Goal: Information Seeking & Learning: Compare options

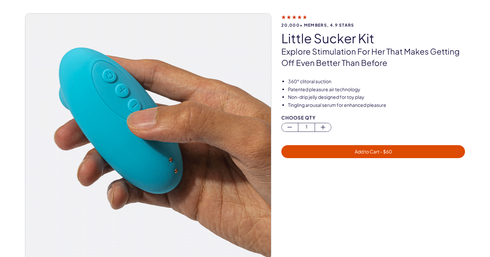
scroll to position [39, 0]
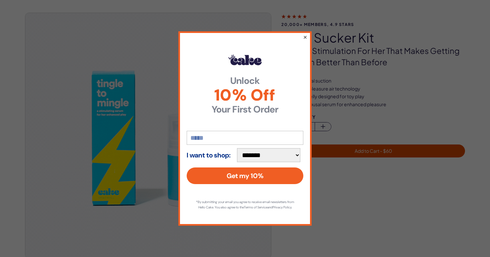
click at [304, 34] on button "×" at bounding box center [305, 37] width 4 height 8
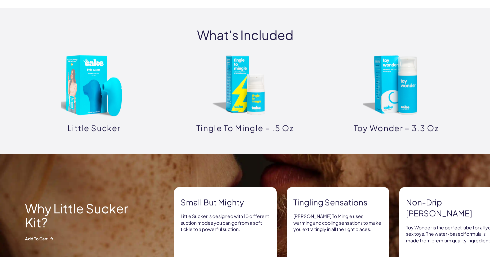
scroll to position [319, 0]
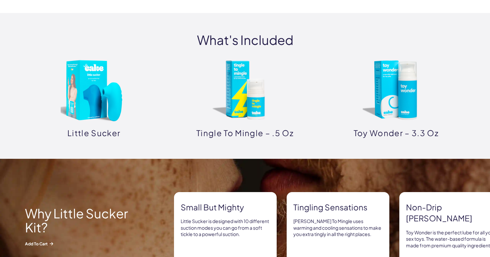
click at [249, 92] on img at bounding box center [245, 90] width 67 height 67
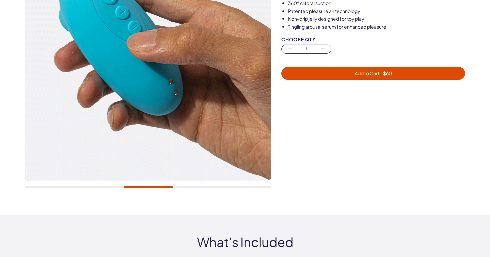
scroll to position [0, 0]
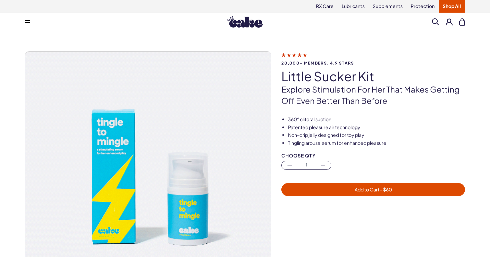
click at [30, 23] on span at bounding box center [27, 21] width 5 height 3
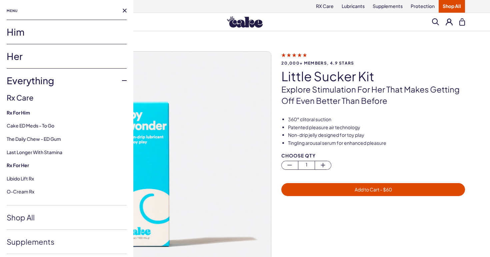
click at [17, 60] on link "Her" at bounding box center [67, 56] width 120 height 24
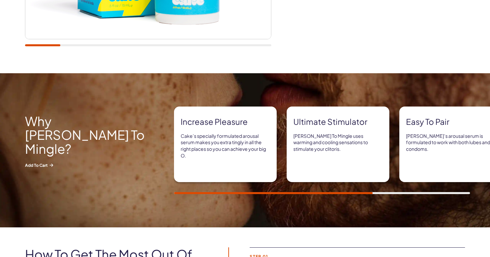
scroll to position [259, 0]
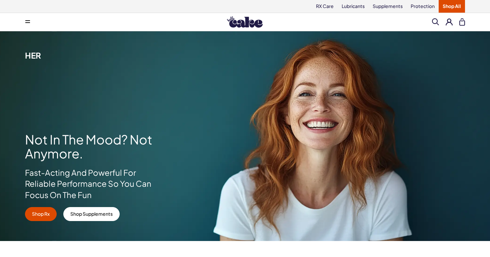
click at [28, 22] on icon at bounding box center [27, 22] width 5 height 1
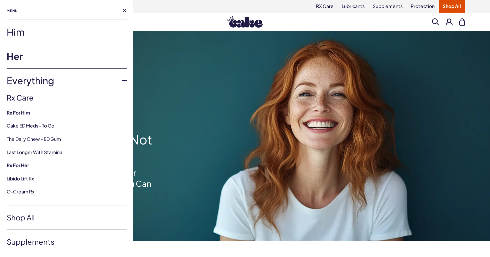
click at [16, 57] on link "Her" at bounding box center [67, 56] width 120 height 24
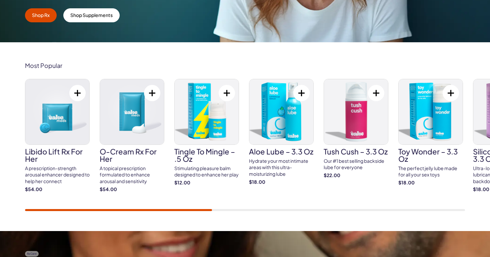
scroll to position [196, 0]
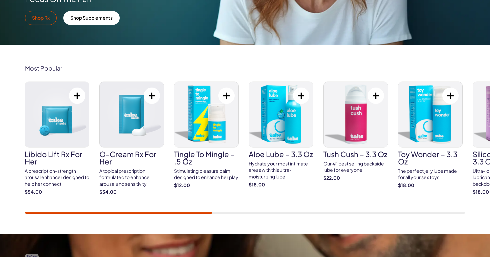
click at [37, 21] on link "Shop Rx" at bounding box center [41, 18] width 32 height 14
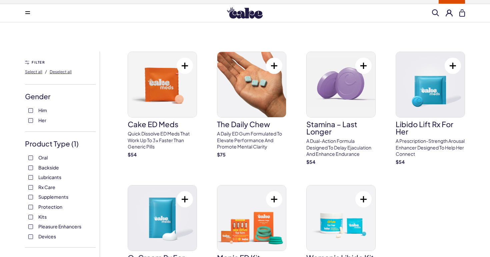
scroll to position [10, 0]
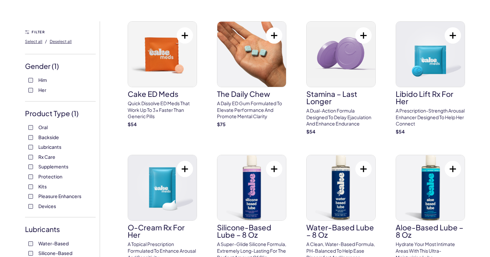
scroll to position [45, 0]
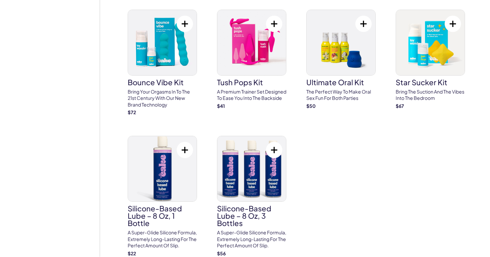
scroll to position [2047, 0]
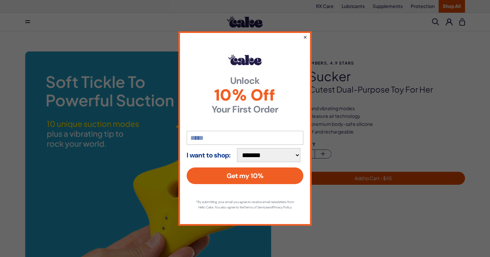
click at [305, 35] on button "×" at bounding box center [305, 37] width 4 height 8
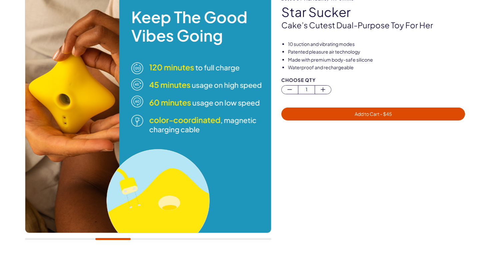
scroll to position [51, 0]
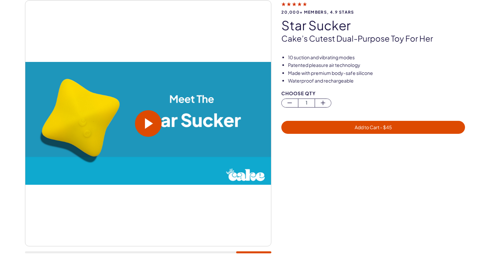
click at [150, 119] on span at bounding box center [149, 123] width 8 height 11
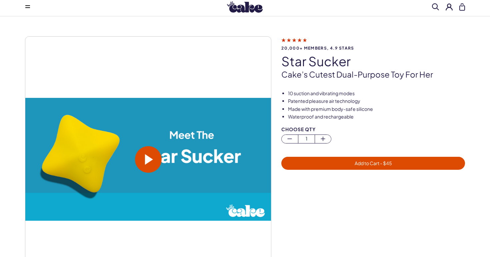
scroll to position [0, 0]
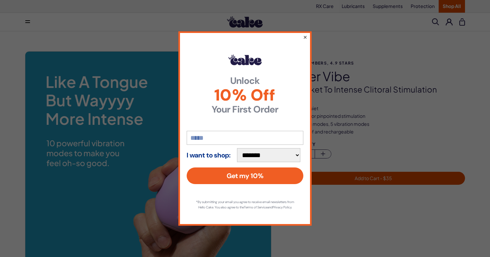
click at [305, 35] on button "×" at bounding box center [305, 37] width 4 height 8
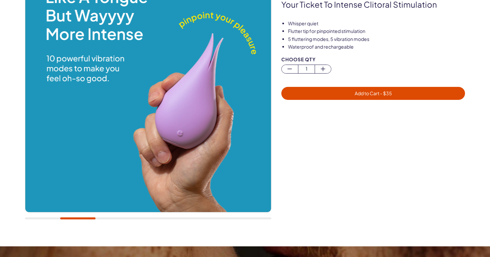
scroll to position [63, 0]
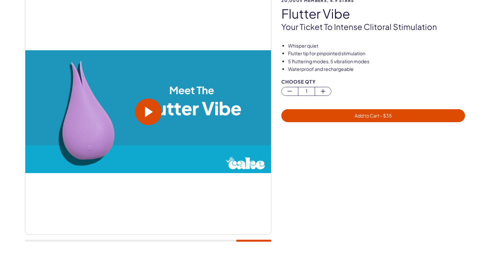
click at [146, 113] on span at bounding box center [149, 112] width 8 height 11
